Goal: Navigation & Orientation: Find specific page/section

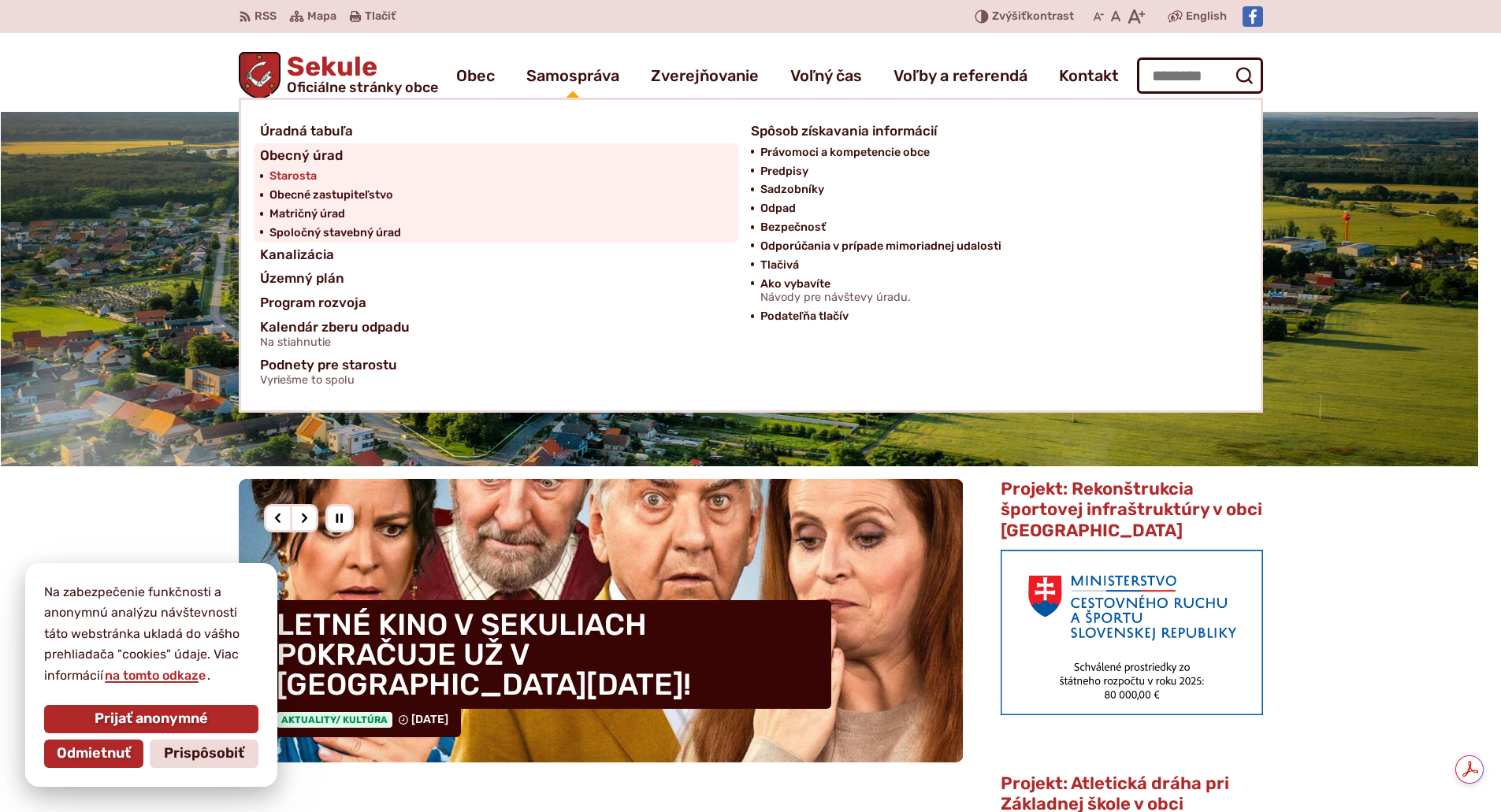
click at [297, 172] on span "Starosta" at bounding box center [293, 177] width 48 height 19
click at [340, 193] on span "Obecné zastupiteľstvo" at bounding box center [331, 195] width 124 height 19
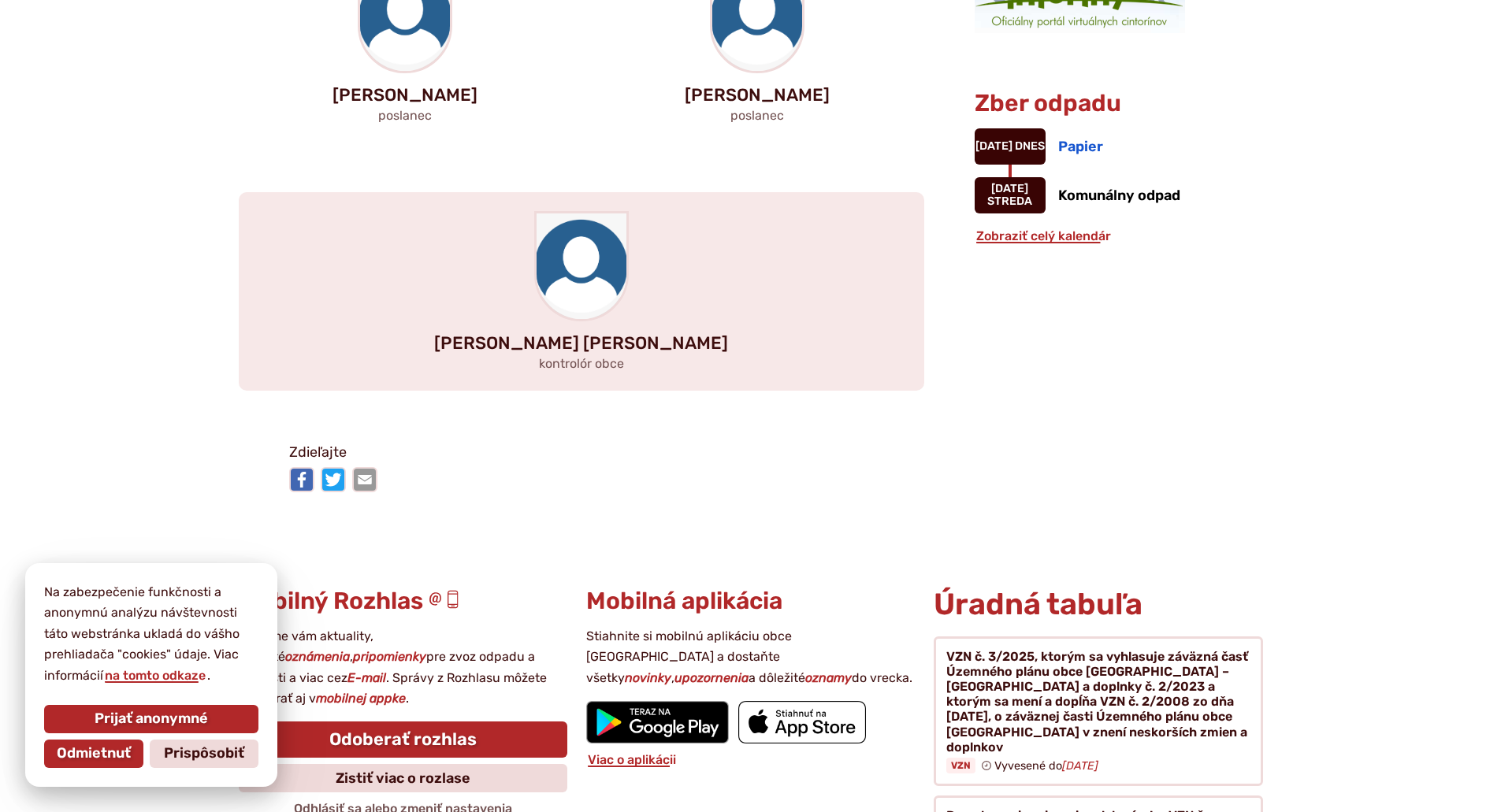
scroll to position [1496, 0]
